Goal: Transaction & Acquisition: Purchase product/service

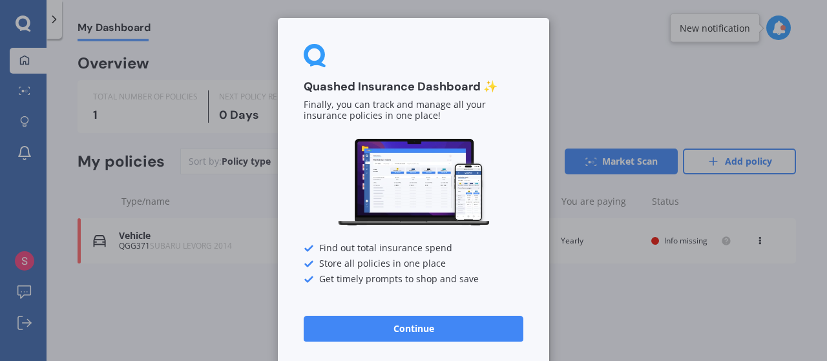
click at [439, 322] on button "Continue" at bounding box center [414, 329] width 220 height 26
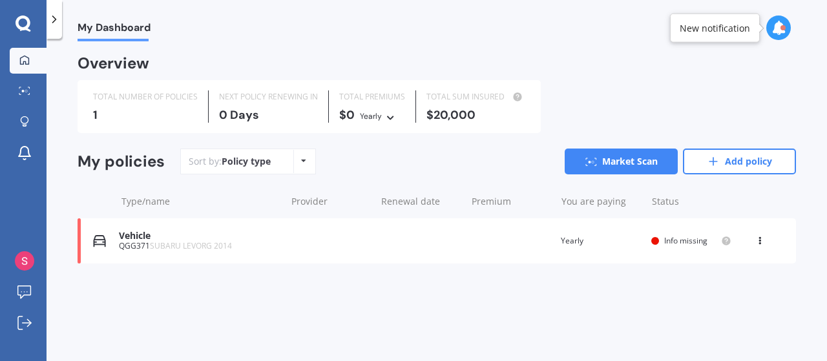
click at [203, 246] on span "SUBARU LEVORG 2014" at bounding box center [191, 245] width 82 height 11
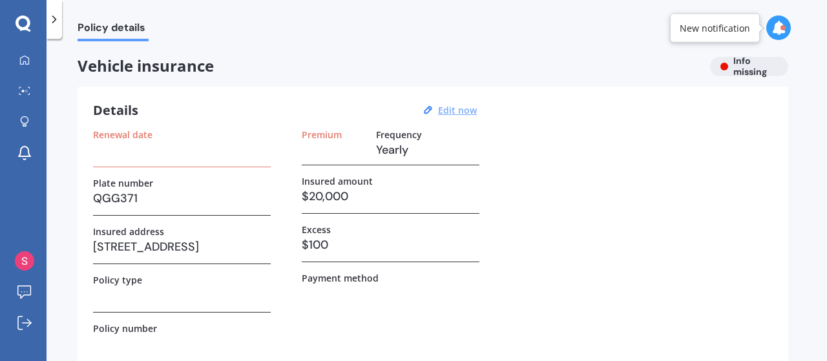
click at [458, 112] on u "Edit now" at bounding box center [457, 110] width 39 height 12
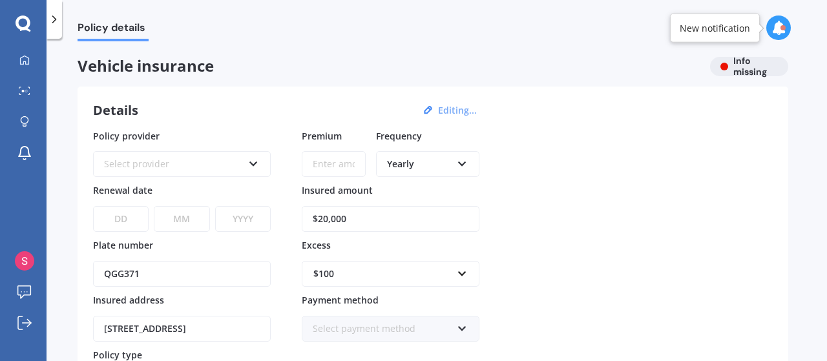
click at [520, 165] on div "Policy provider Select provider AA AMI AMP ANZ ASB [PERSON_NAME] Ando Assurant …" at bounding box center [433, 290] width 680 height 323
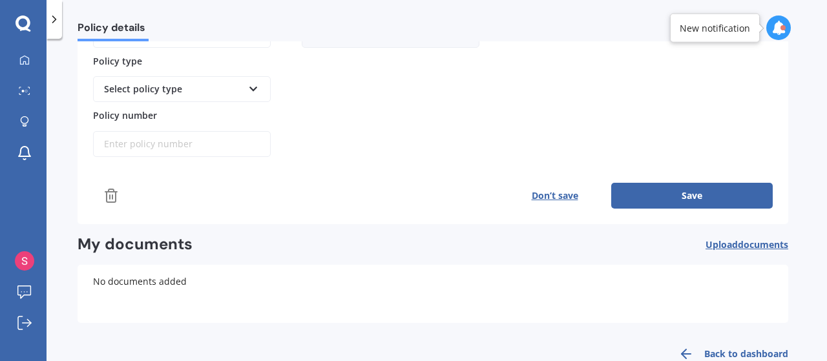
scroll to position [295, 0]
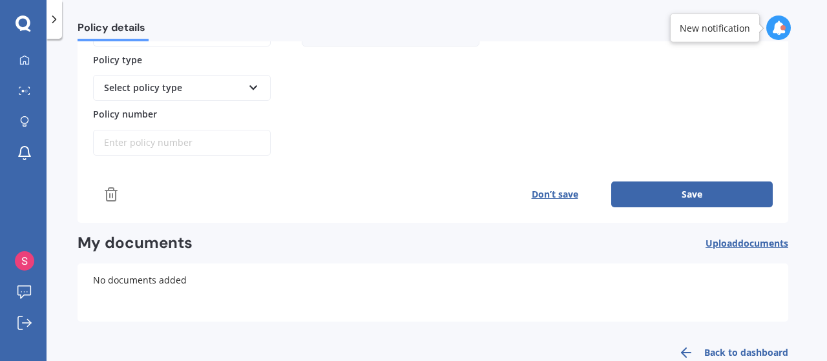
click at [732, 184] on button "Save" at bounding box center [693, 195] width 162 height 26
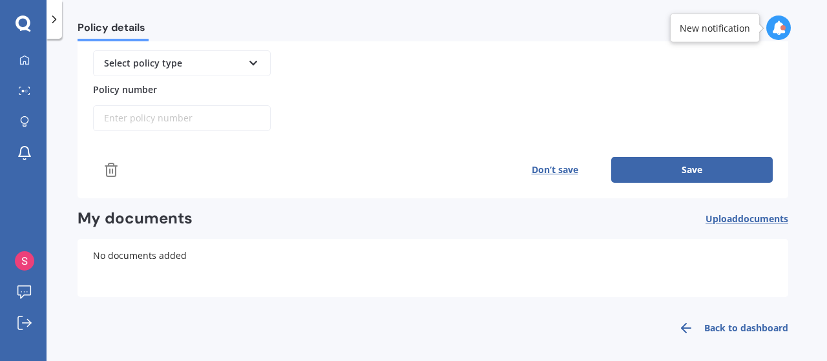
scroll to position [321, 0]
click at [701, 315] on link "Back to dashboard" at bounding box center [730, 327] width 118 height 31
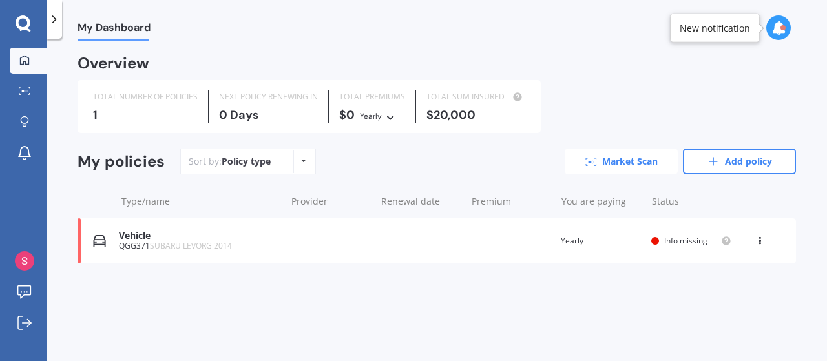
click at [604, 165] on link "Market Scan" at bounding box center [621, 162] width 113 height 26
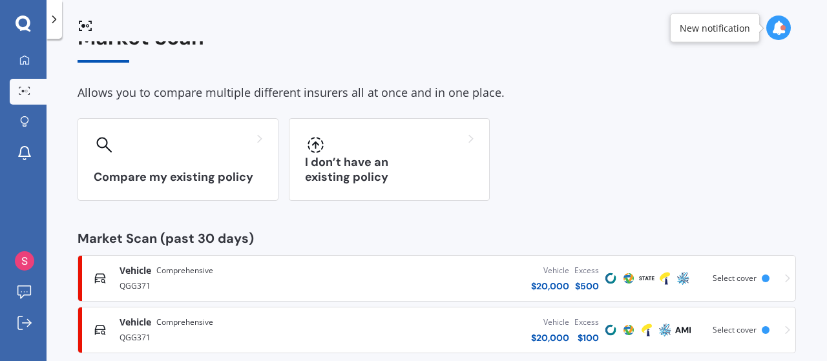
scroll to position [52, 0]
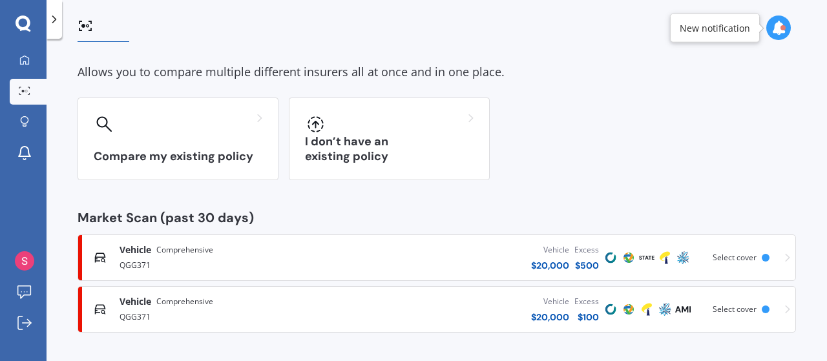
click at [785, 258] on icon at bounding box center [787, 257] width 5 height 9
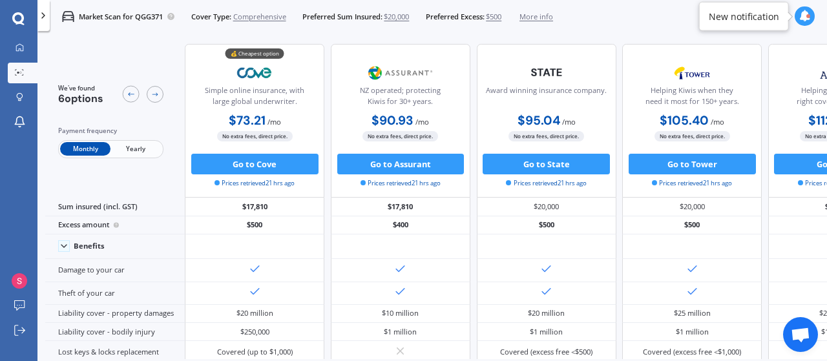
click at [136, 144] on span "Yearly" at bounding box center [136, 149] width 50 height 14
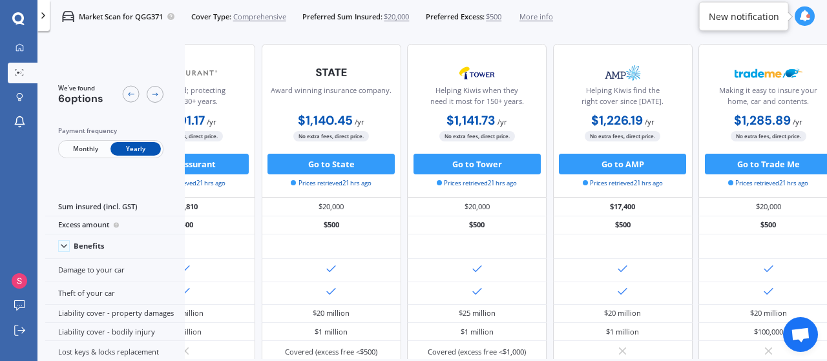
scroll to position [0, 290]
